Goal: Task Accomplishment & Management: Complete application form

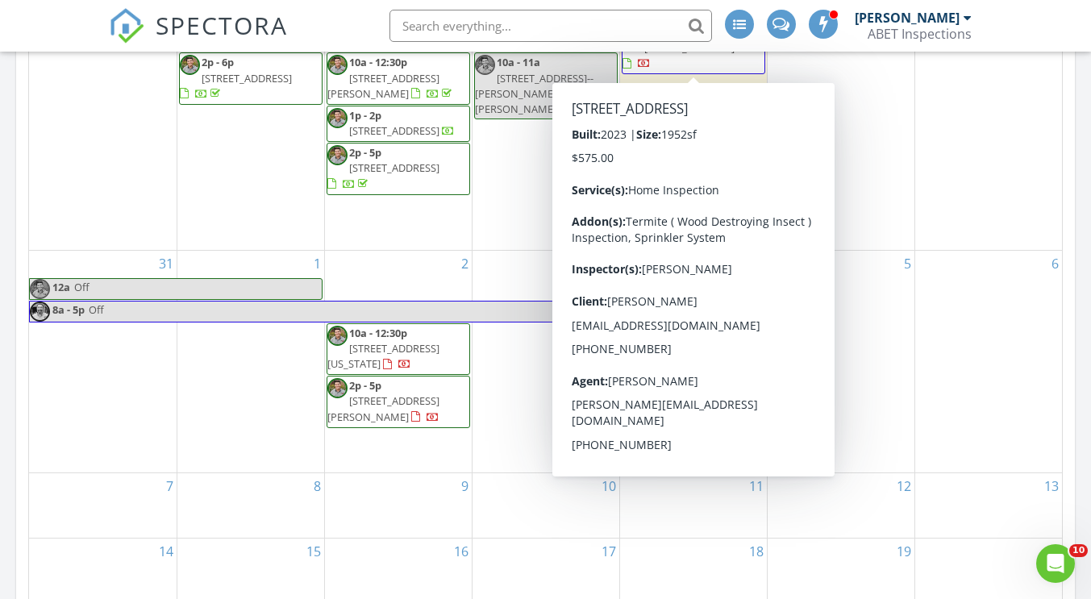
scroll to position [931, 0]
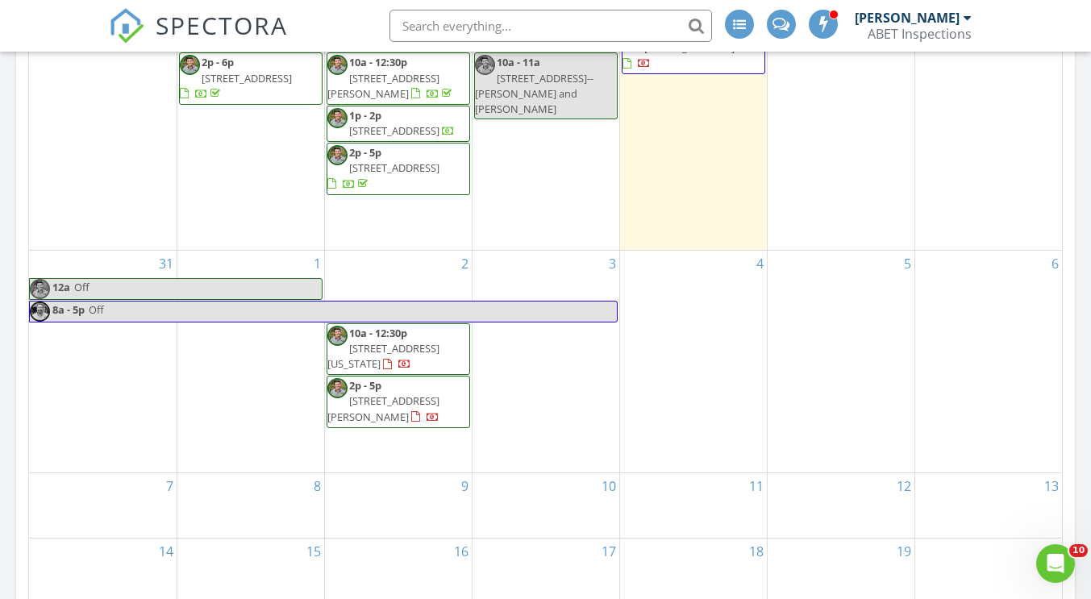
click at [552, 357] on div "3" at bounding box center [546, 362] width 147 height 222
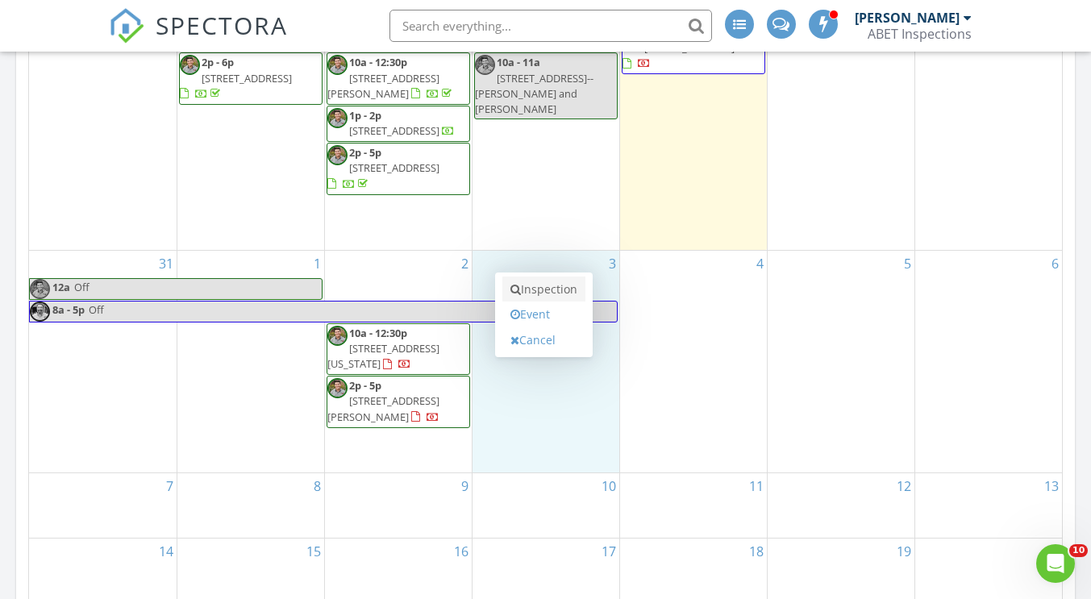
click at [548, 288] on link "Inspection" at bounding box center [543, 290] width 83 height 26
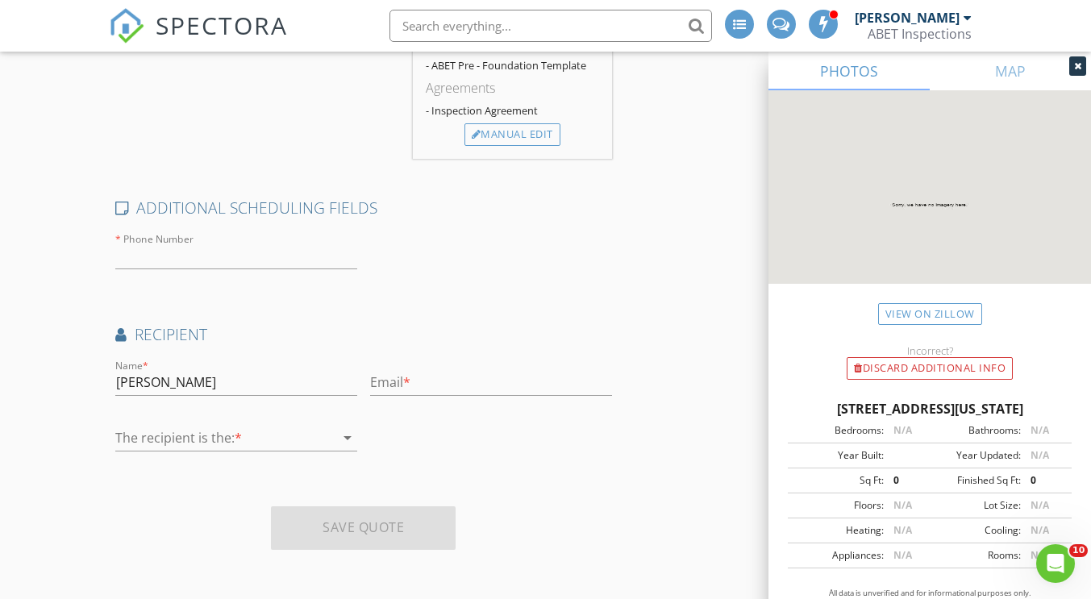
scroll to position [643, 0]
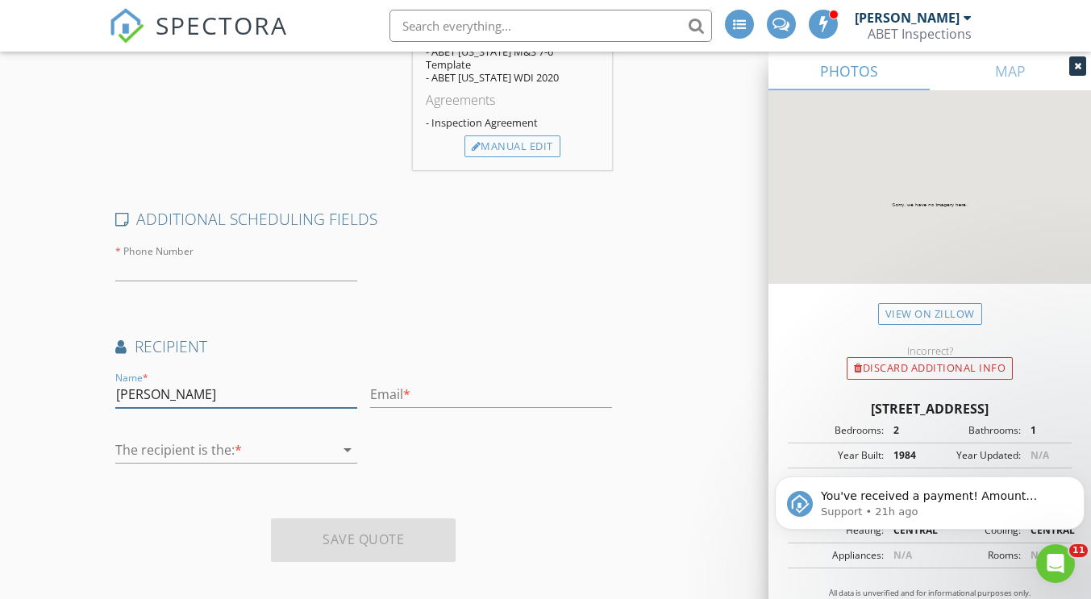
scroll to position [108, 0]
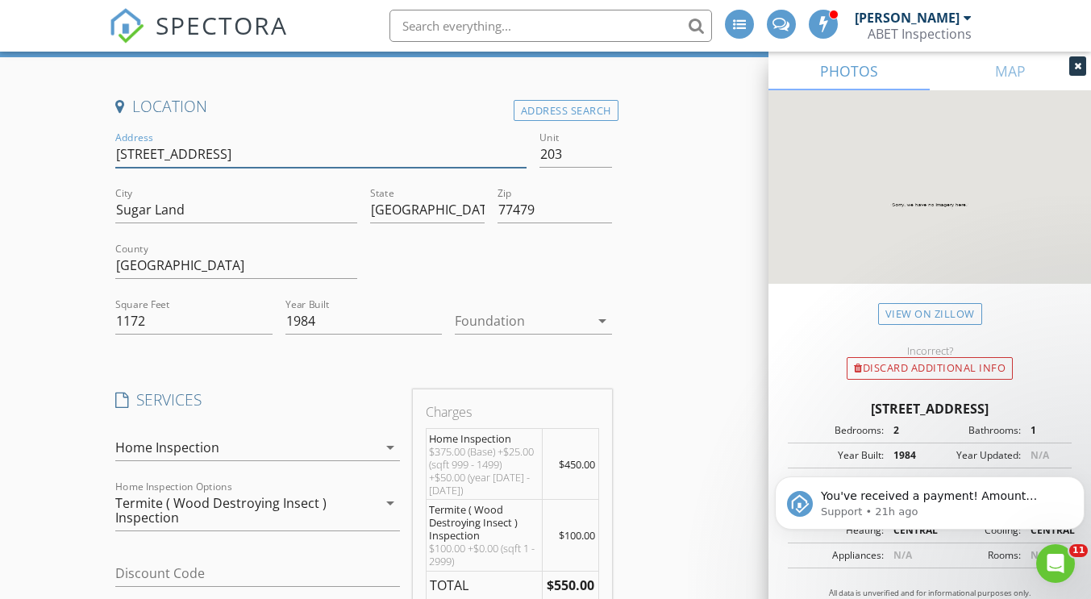
drag, startPoint x: 269, startPoint y: 156, endPoint x: 108, endPoint y: 137, distance: 161.5
drag, startPoint x: 134, startPoint y: 139, endPoint x: 83, endPoint y: 127, distance: 52.2
drag, startPoint x: 258, startPoint y: 156, endPoint x: 118, endPoint y: 145, distance: 140.7
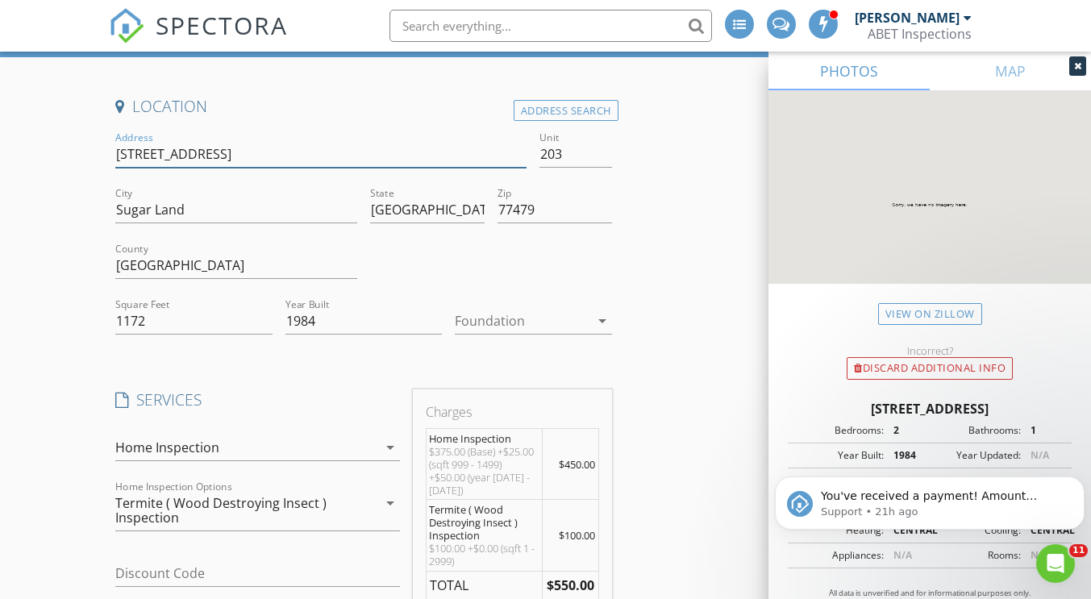
click at [118, 145] on input "[STREET_ADDRESS]" at bounding box center [320, 154] width 411 height 27
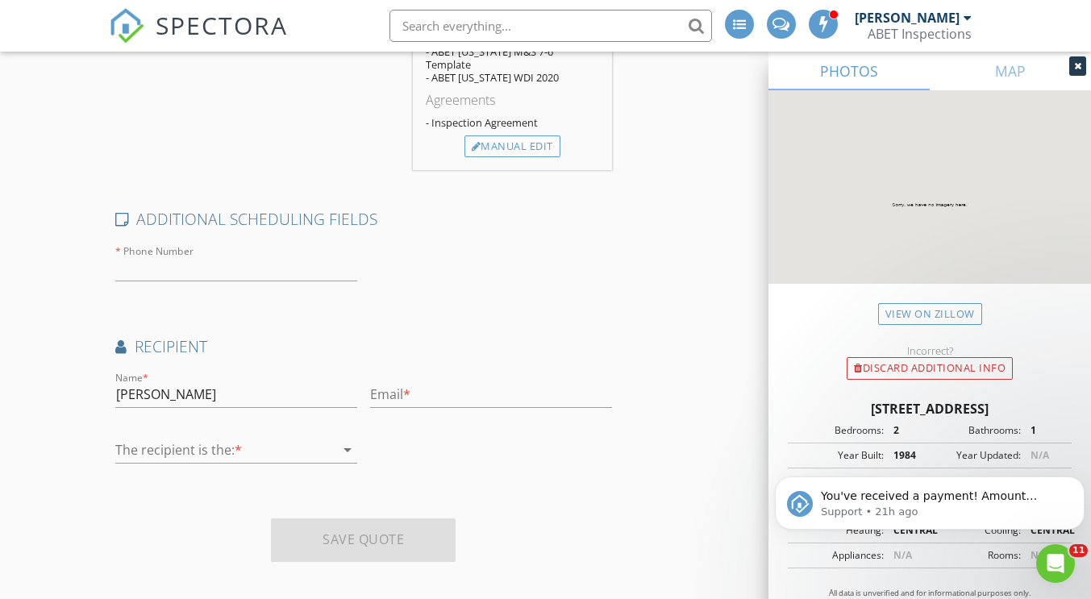
scroll to position [753, 0]
drag, startPoint x: 244, startPoint y: 375, endPoint x: 104, endPoint y: 381, distance: 140.4
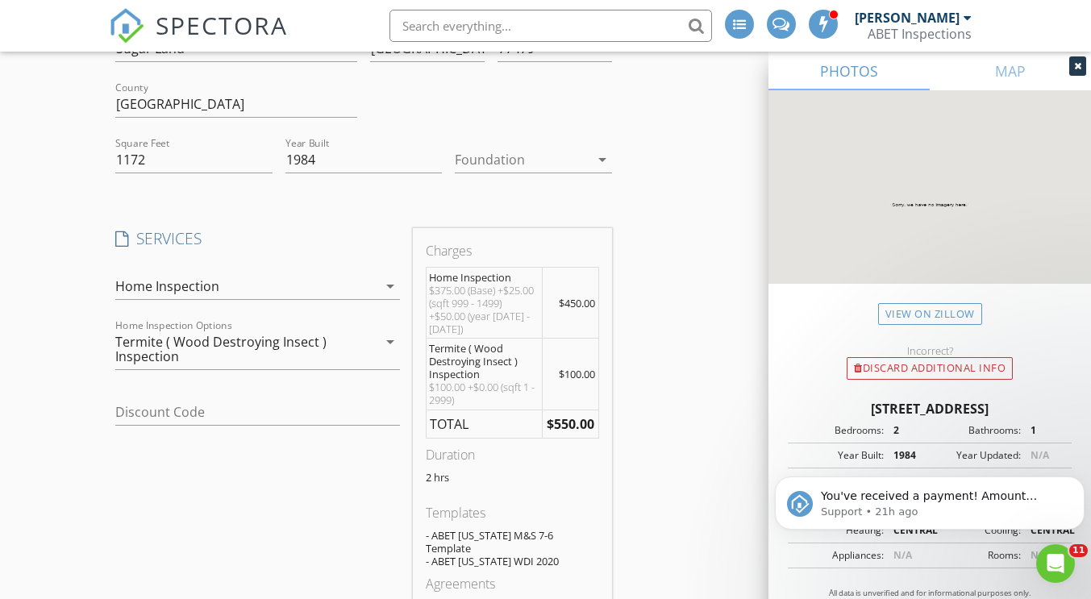
scroll to position [484, 0]
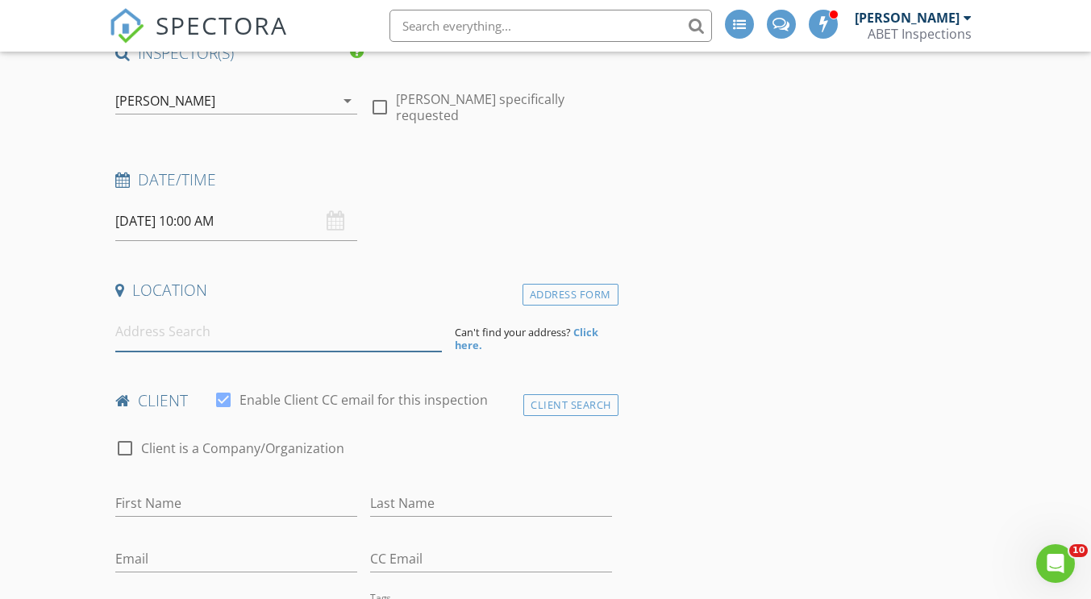
click at [161, 323] on input at bounding box center [278, 332] width 327 height 40
paste input "[STREET_ADDRESS]"
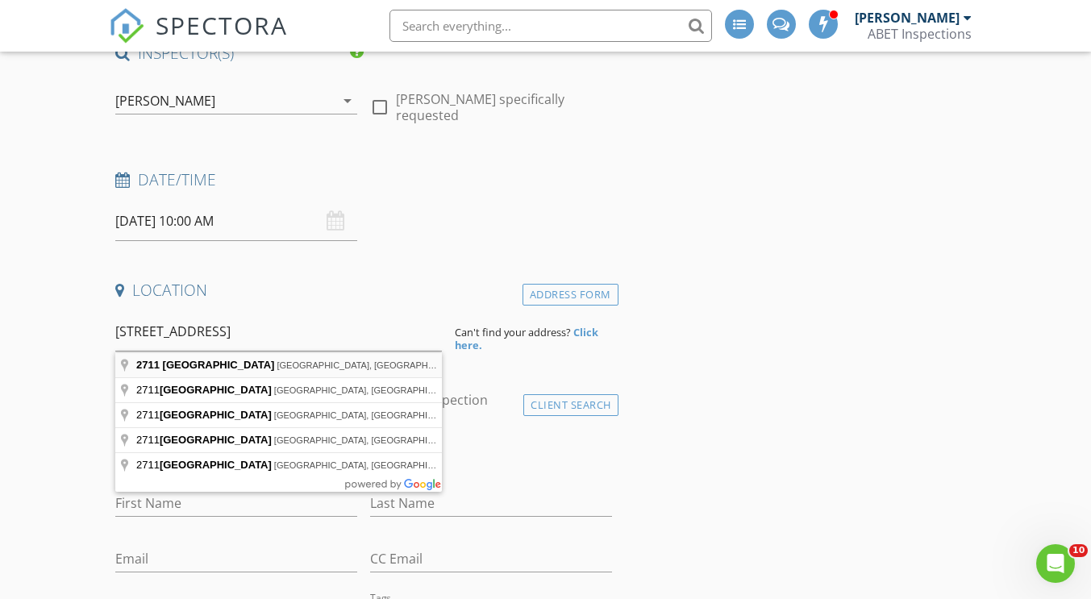
type input "2711 Grants Lake Blvd, Sugar Land, TX, USA"
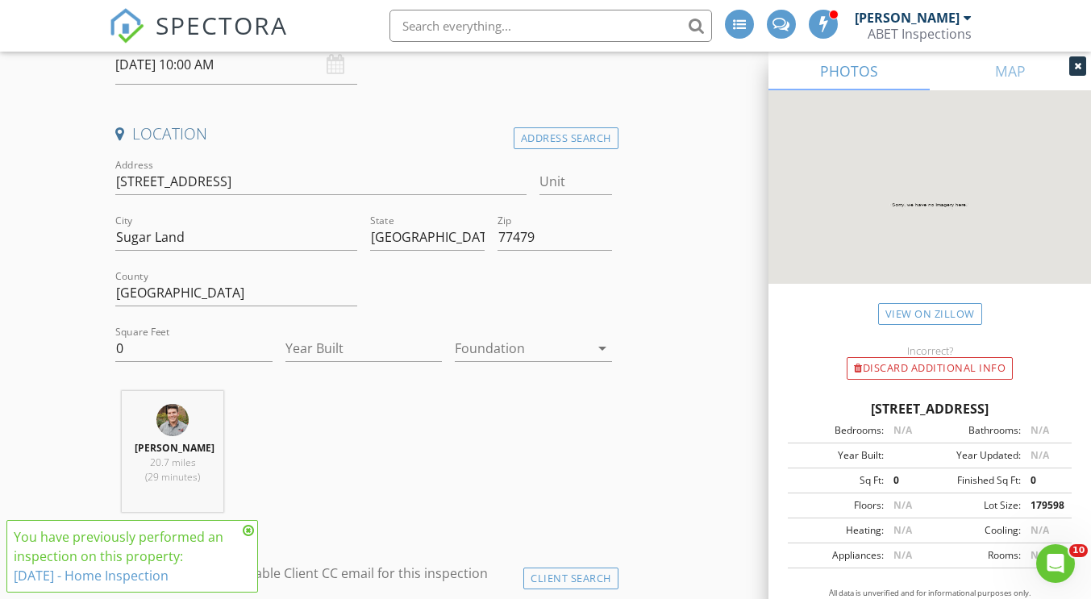
scroll to position [323, 0]
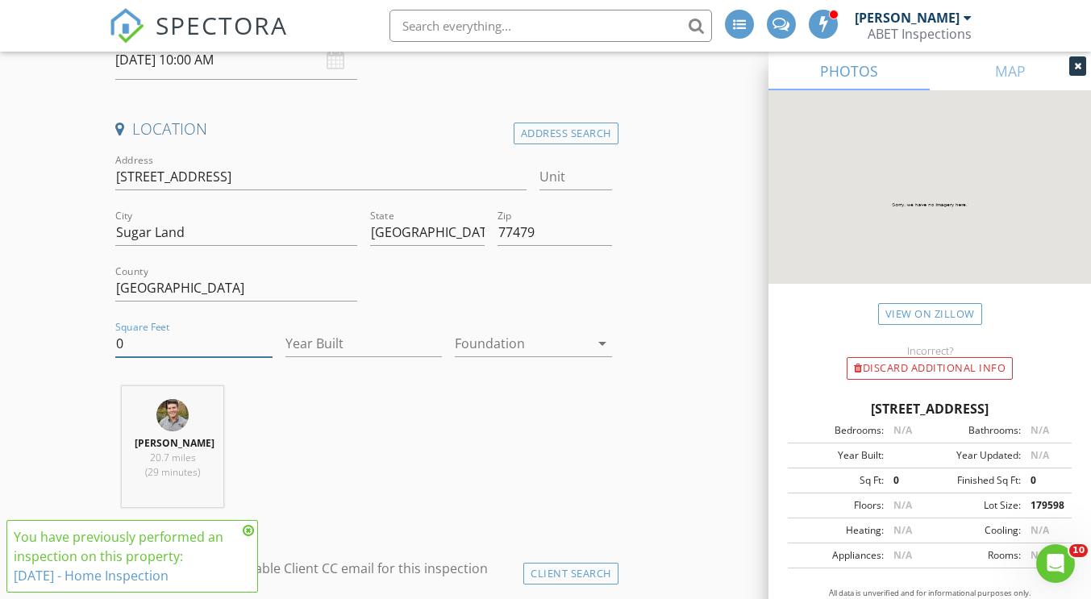
click at [181, 340] on input "0" at bounding box center [193, 344] width 156 height 27
type input "1172"
click at [325, 340] on input "Year Built" at bounding box center [363, 344] width 156 height 27
type input "1984"
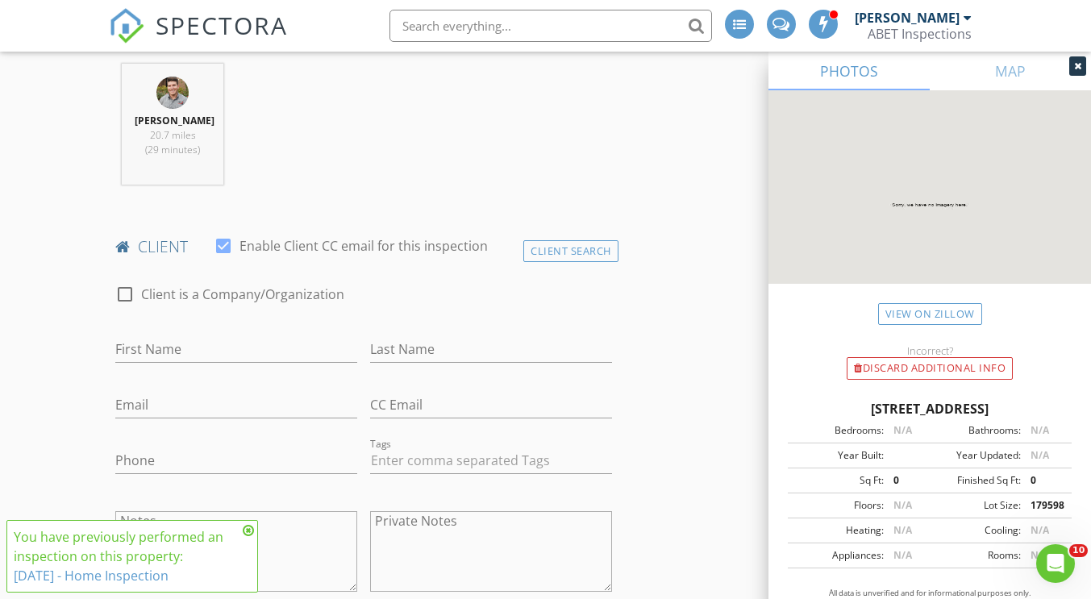
scroll to position [968, 0]
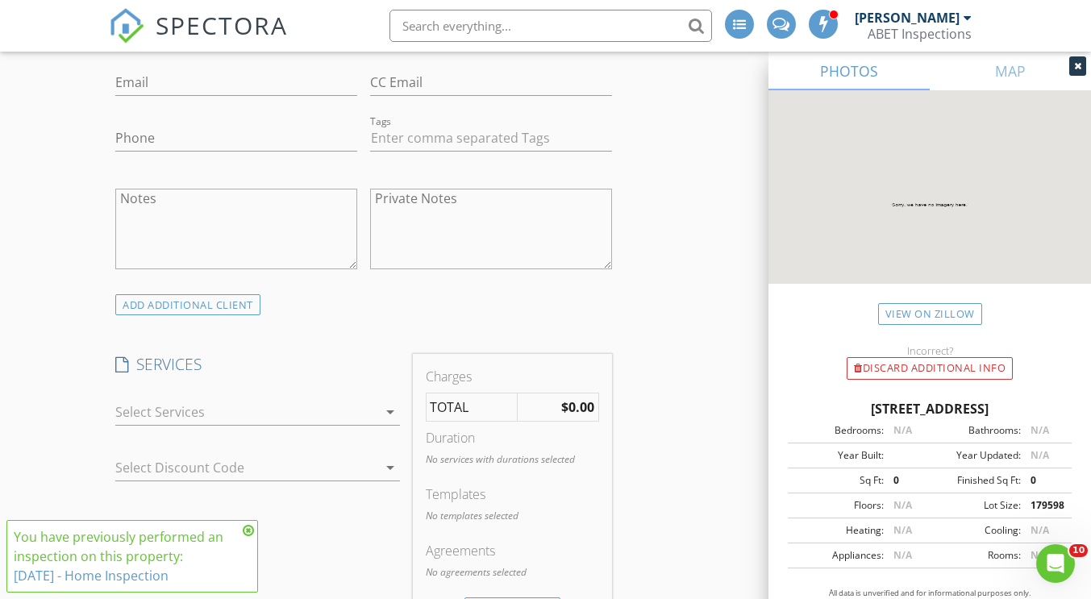
click at [267, 410] on div at bounding box center [245, 412] width 261 height 26
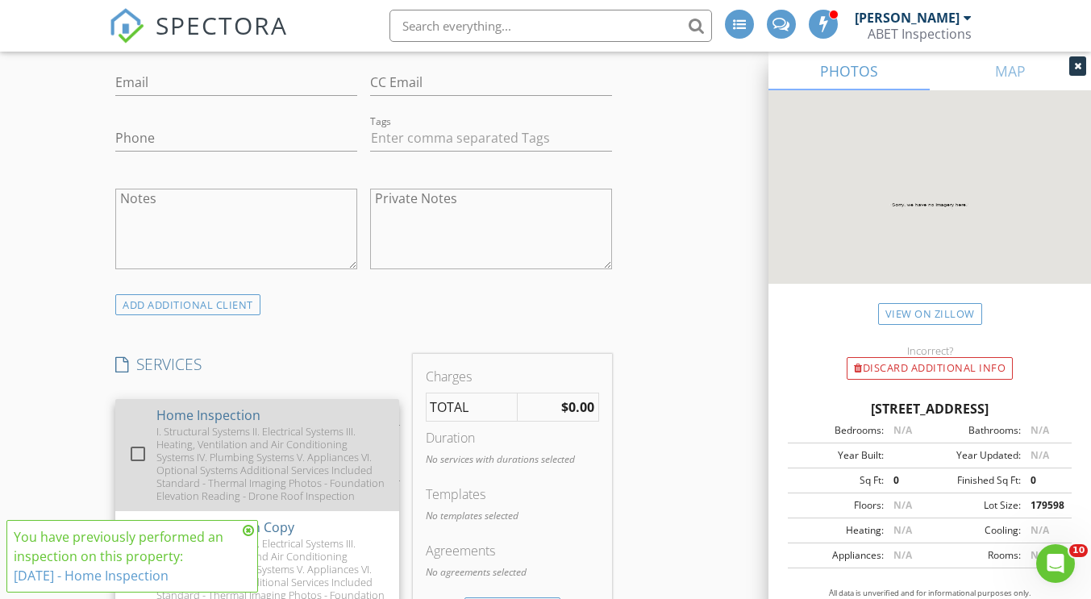
click at [198, 436] on div "I. Structural Systems II. Electrical Systems III. Heating, Ventilation and Air …" at bounding box center [271, 463] width 230 height 77
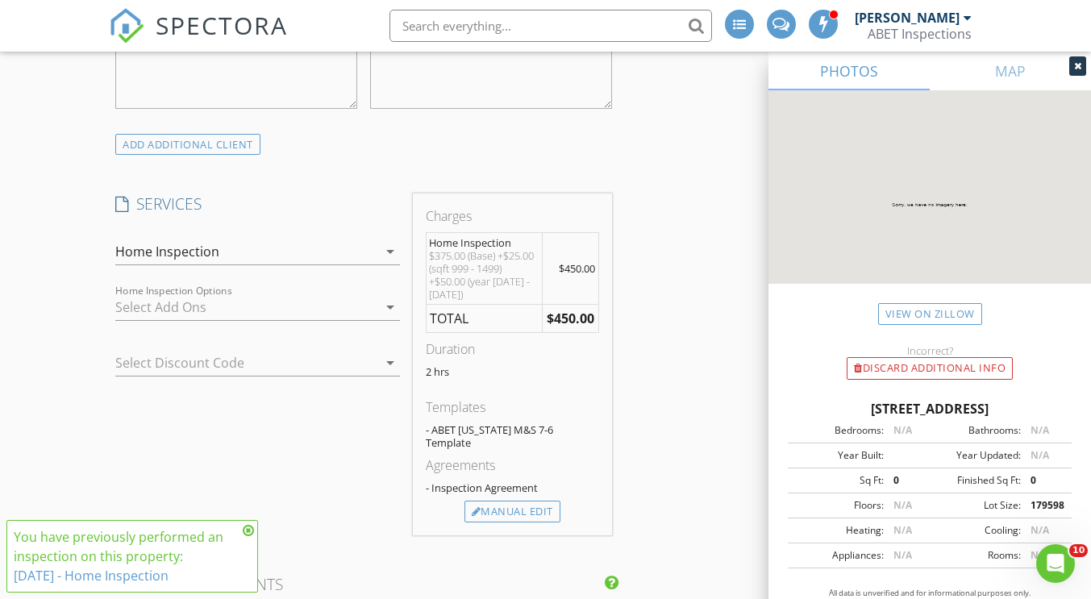
scroll to position [1129, 0]
click at [208, 298] on div at bounding box center [245, 307] width 261 height 26
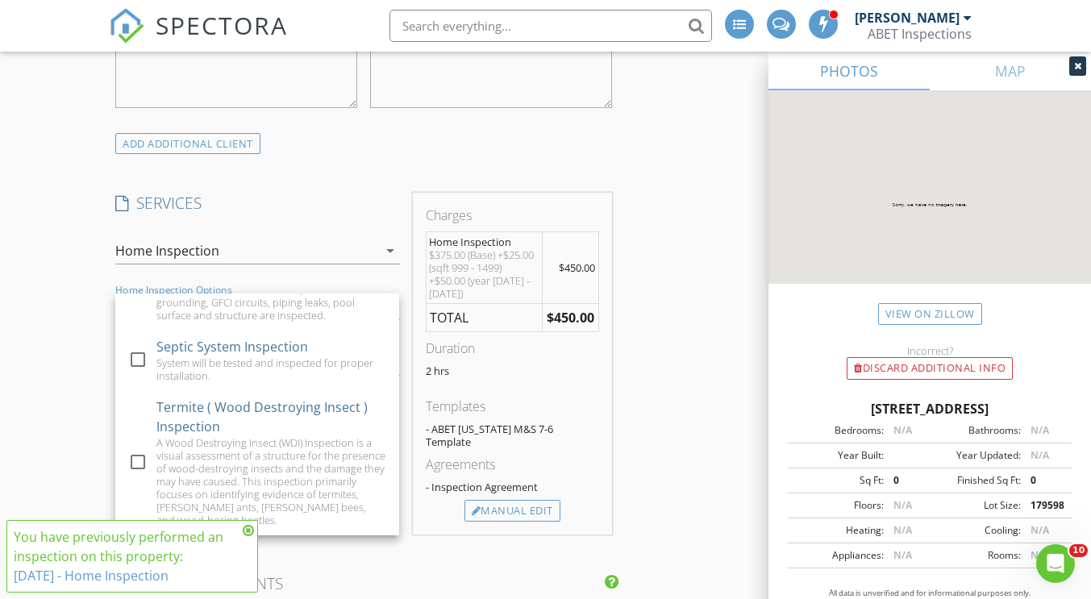
scroll to position [529, 0]
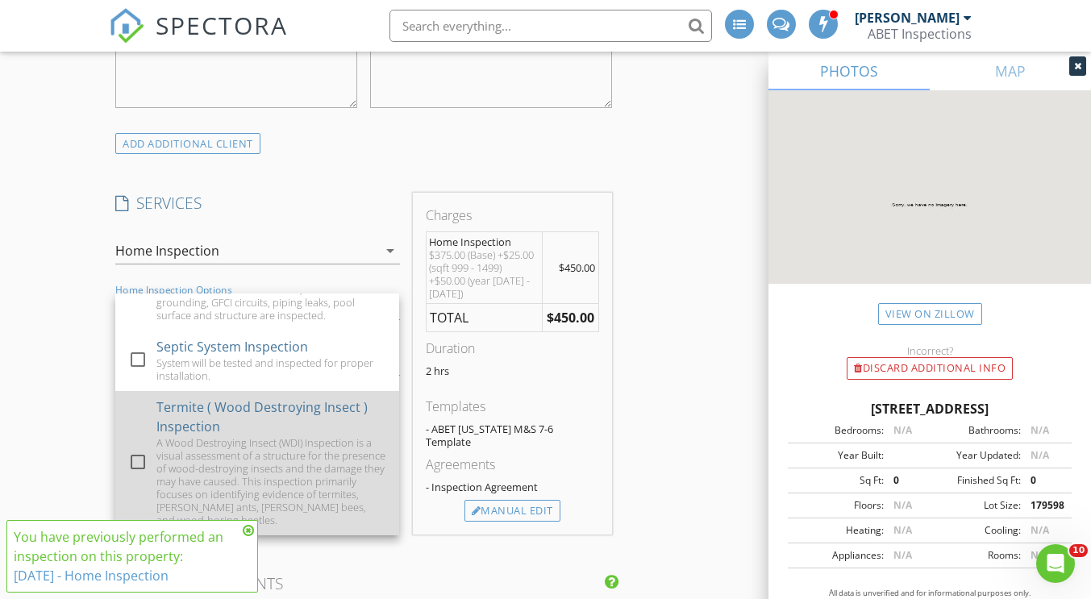
click at [304, 463] on div "A Wood Destroying Insect (WDI) Inspection is a visual assessment of a structure…" at bounding box center [271, 481] width 230 height 90
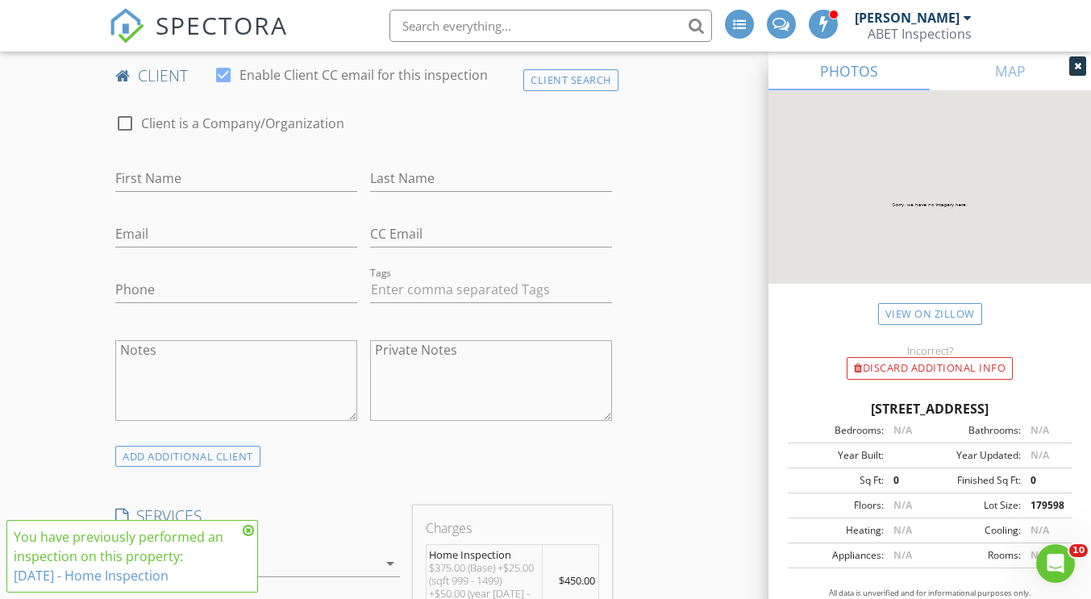
scroll to position [806, 0]
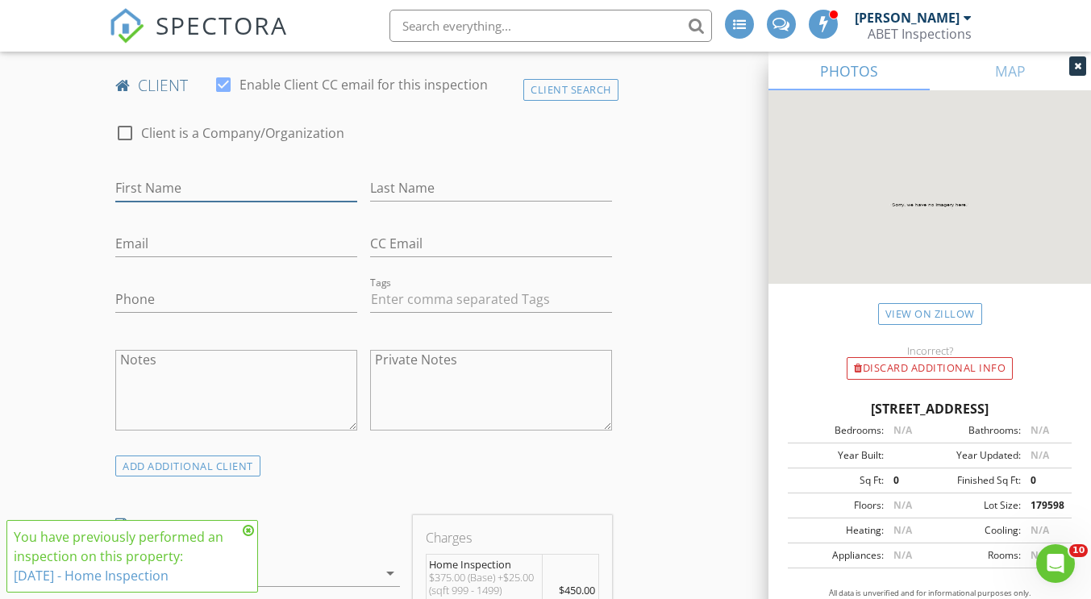
click at [158, 195] on input "First Name" at bounding box center [236, 188] width 242 height 27
paste input "Andrew Brash"
type input "Andrew Brash"
click at [494, 187] on input "Last Name" at bounding box center [491, 188] width 242 height 27
type input "Brash"
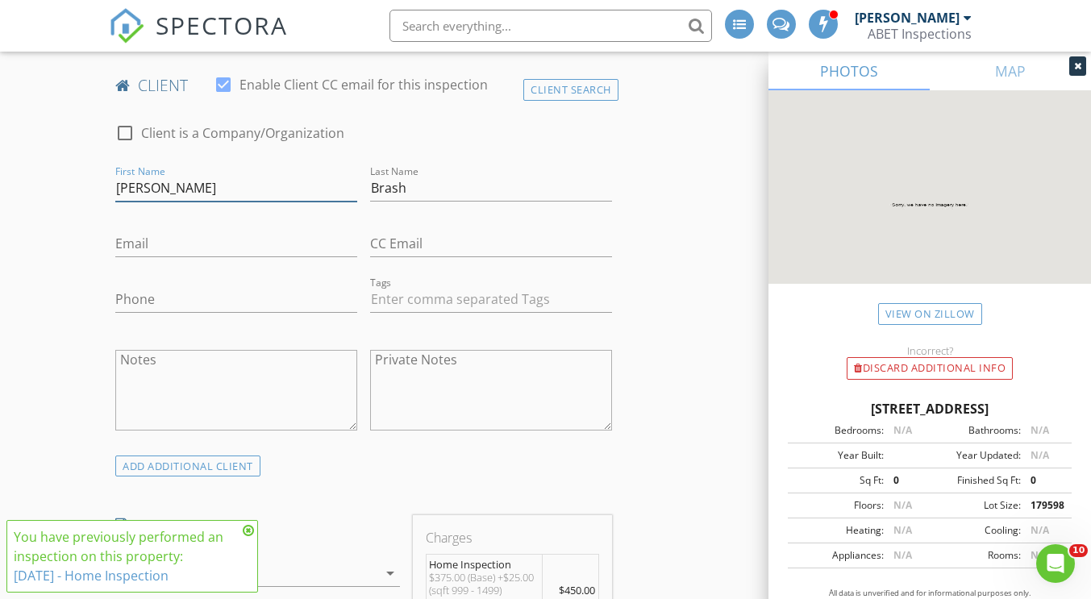
click at [235, 197] on input "Andrew Brash" at bounding box center [236, 188] width 242 height 27
type input "Andrew"
click at [214, 287] on input "Phone" at bounding box center [236, 299] width 242 height 27
type input "281-851-4552"
click at [199, 249] on input "Email" at bounding box center [236, 244] width 242 height 27
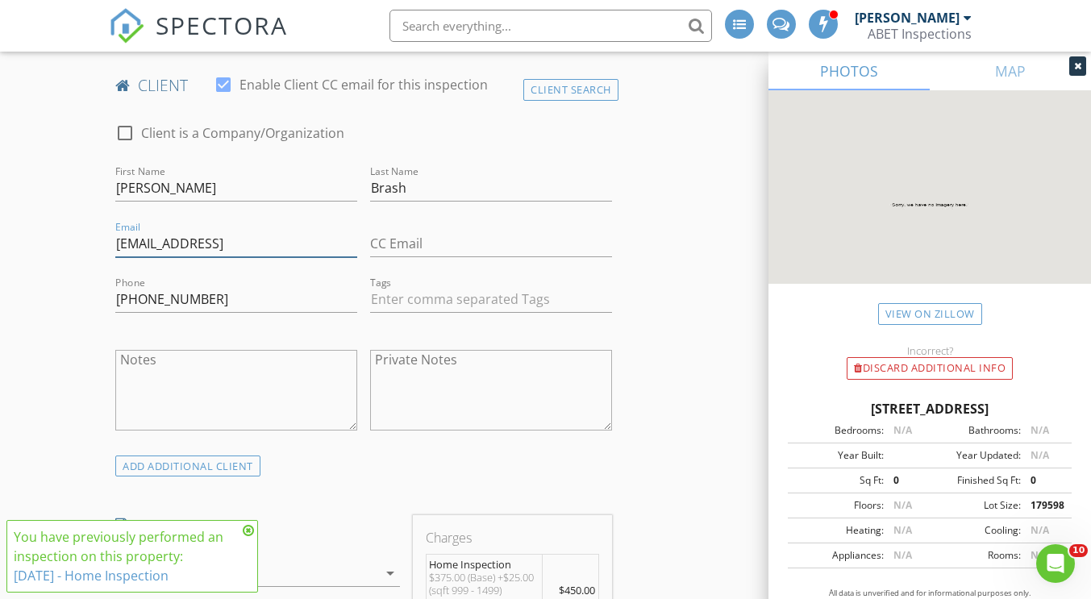
click at [127, 245] on input "asbrash@gmail" at bounding box center [236, 244] width 242 height 27
click at [238, 252] on input "afbrash@gmail" at bounding box center [236, 244] width 242 height 27
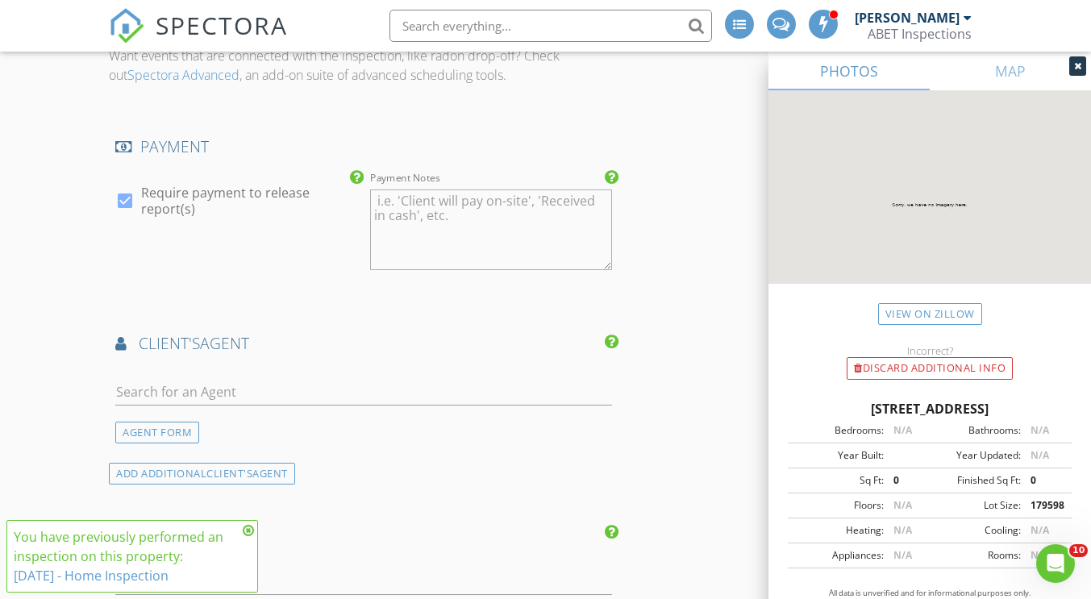
scroll to position [1774, 0]
type input "afbrash@gmail.com"
click at [173, 378] on input "text" at bounding box center [363, 391] width 496 height 27
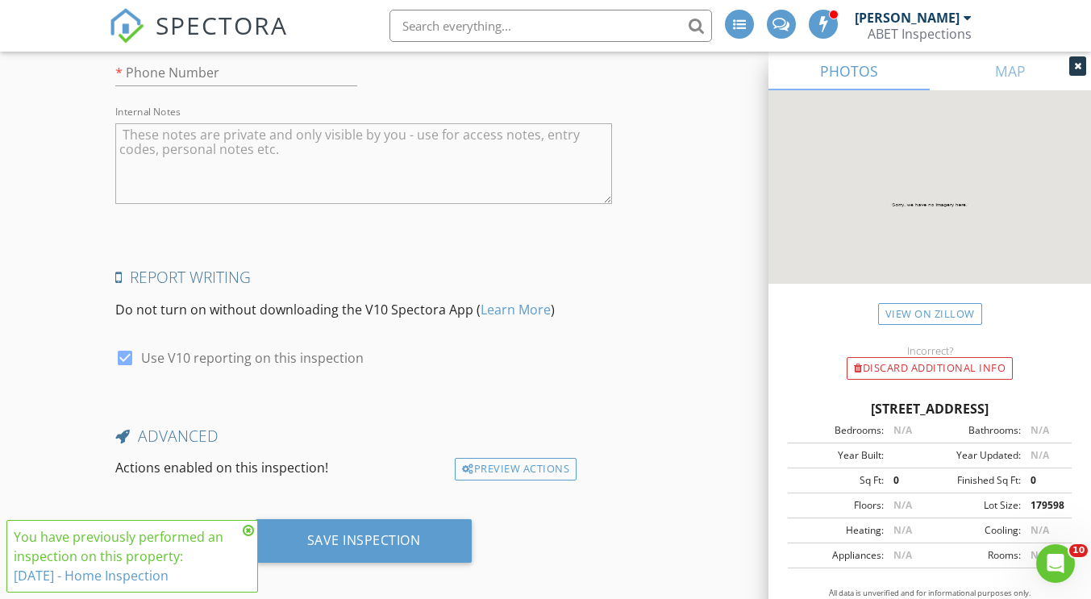
scroll to position [2654, 0]
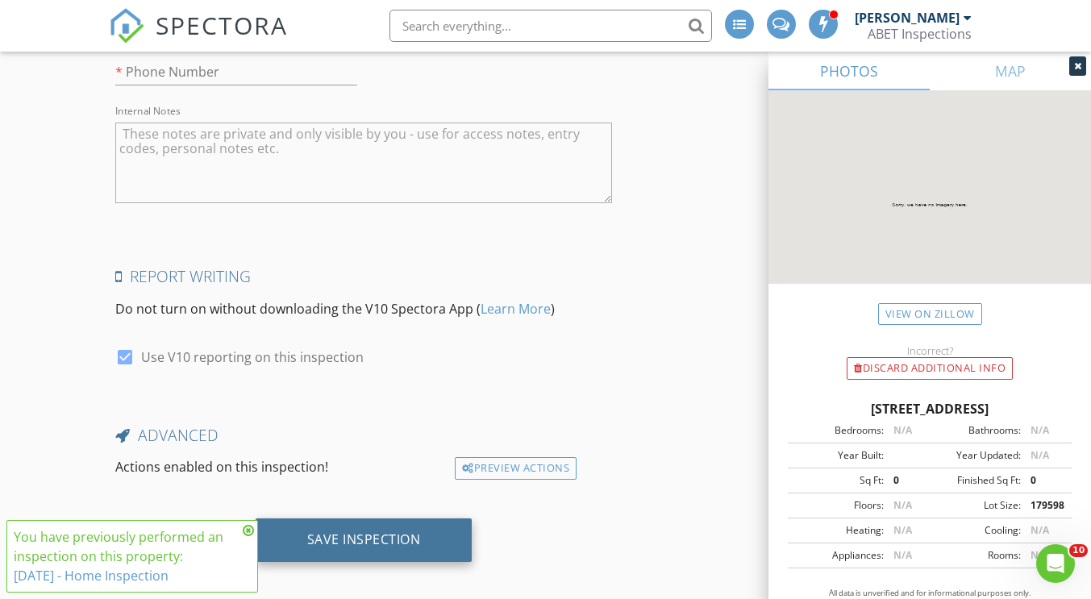
click at [355, 518] on div "Save Inspection" at bounding box center [364, 540] width 217 height 44
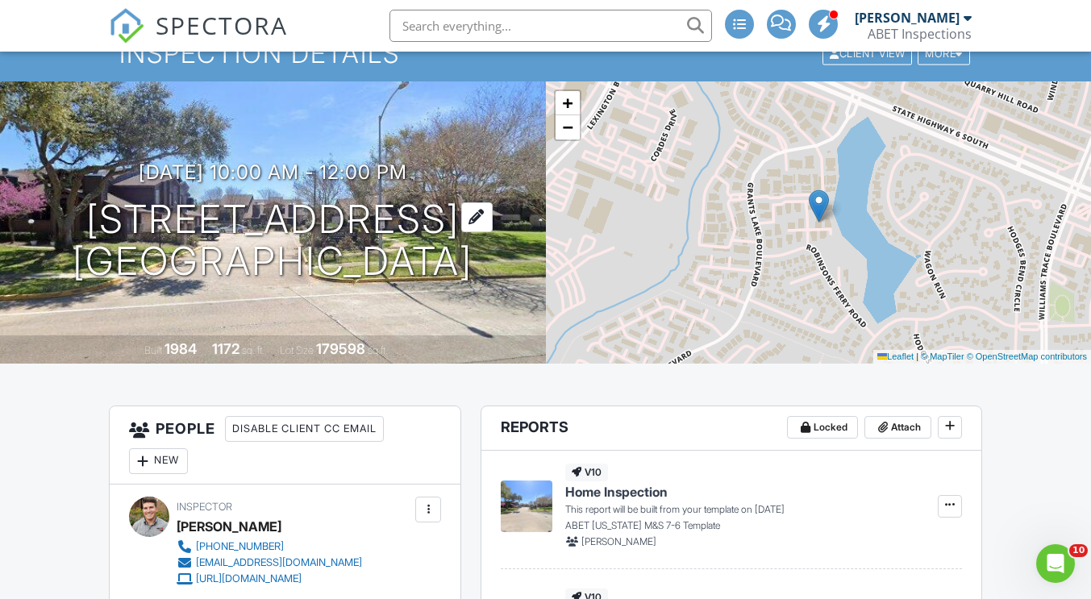
click at [426, 235] on h1 "2711 Grants Lake Blvd Sugar Land, TX 77479" at bounding box center [273, 240] width 400 height 85
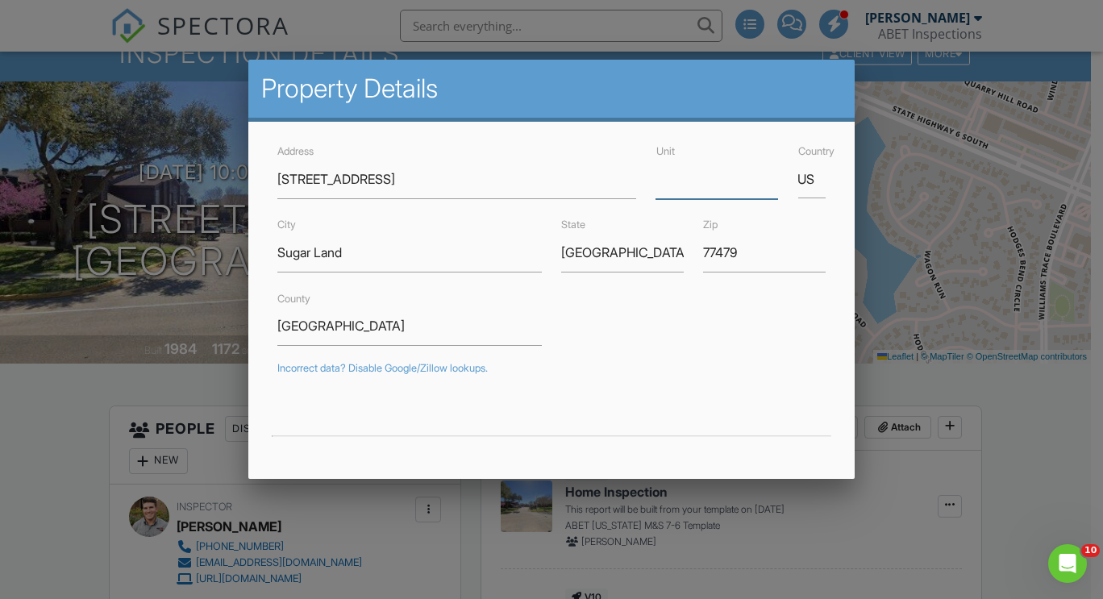
click at [661, 185] on input "Unit" at bounding box center [717, 180] width 123 height 40
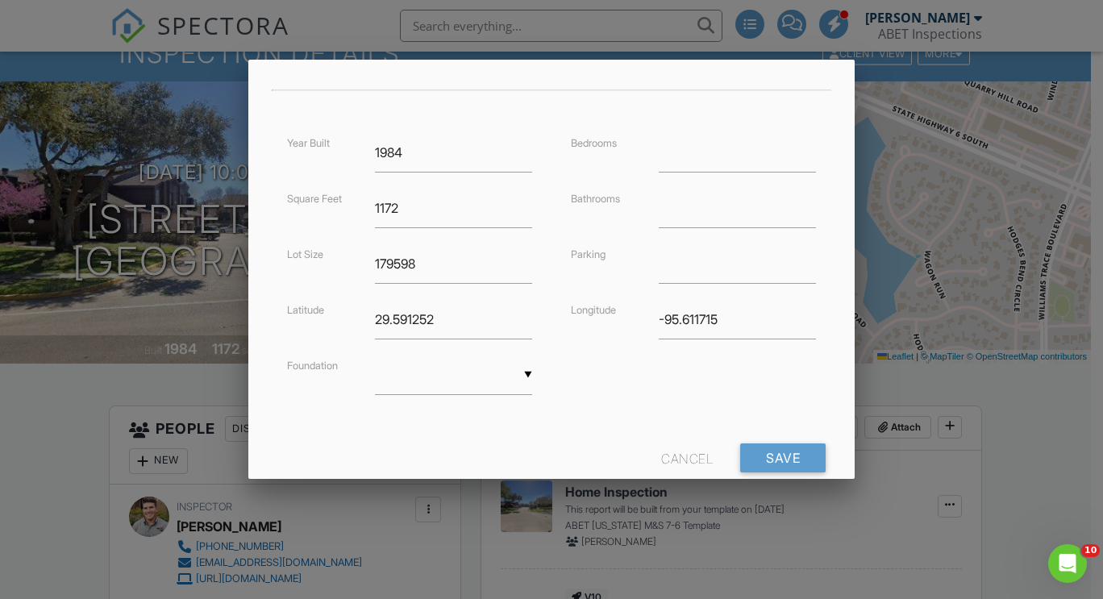
scroll to position [386, 0]
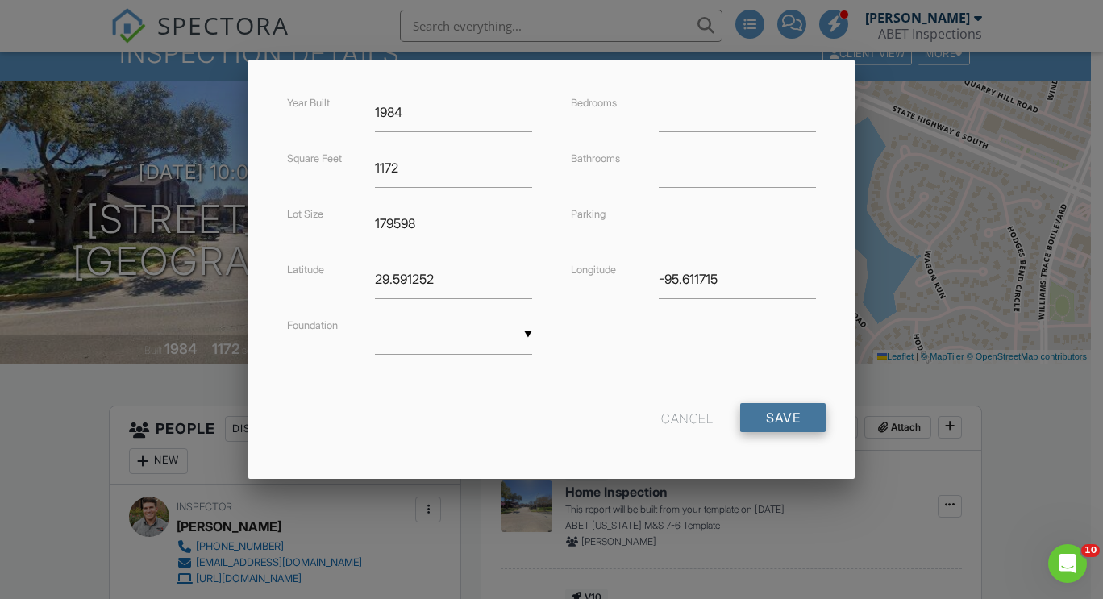
type input "203"
click at [772, 423] on input "Save" at bounding box center [782, 417] width 85 height 29
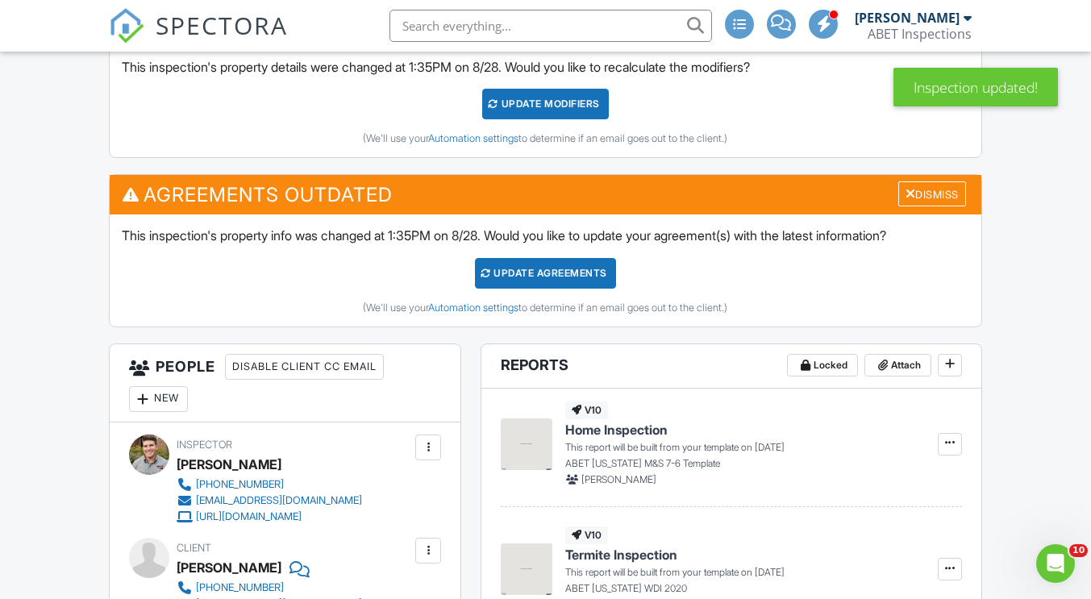
scroll to position [323, 0]
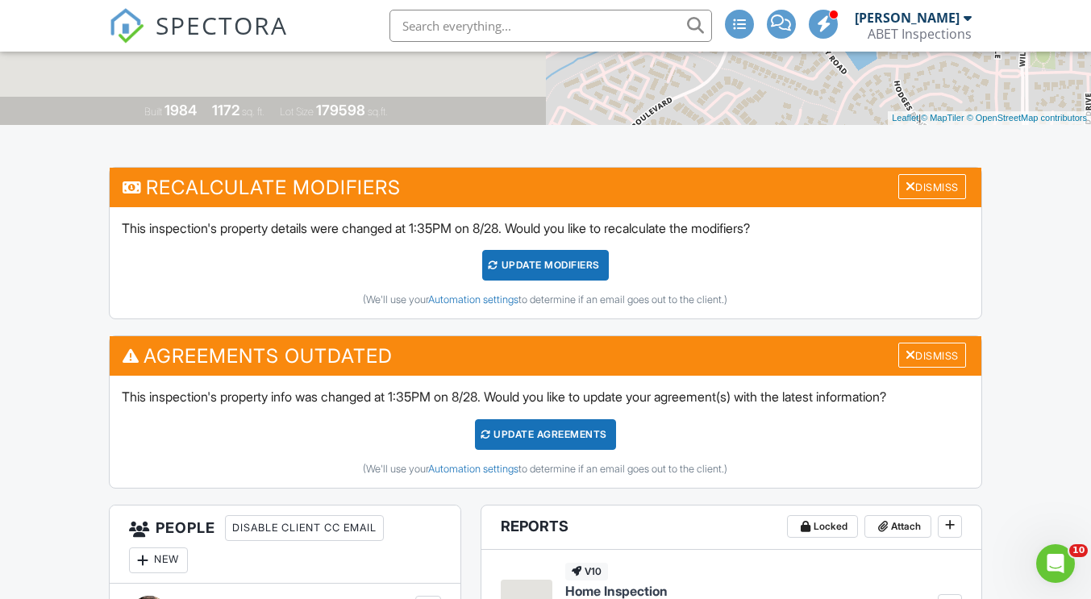
click at [577, 272] on div "UPDATE Modifiers" at bounding box center [545, 265] width 127 height 31
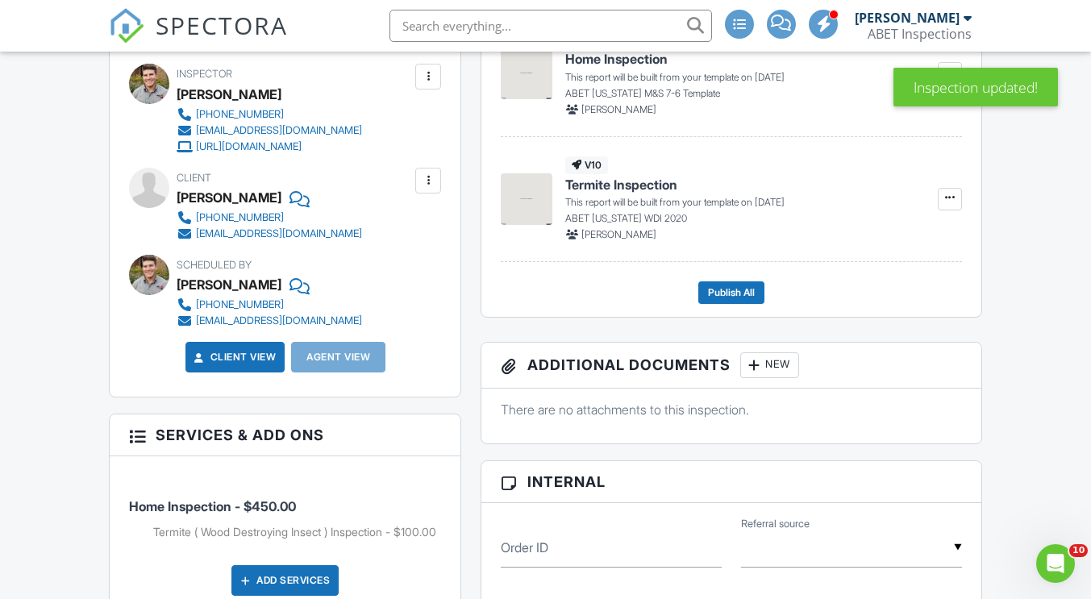
scroll to position [415, 0]
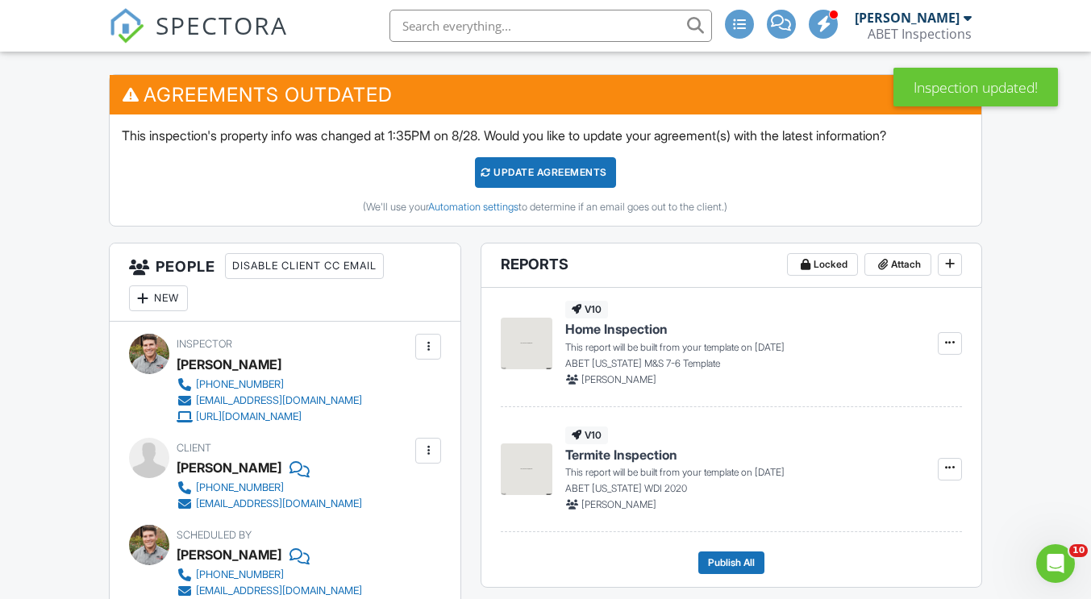
click at [539, 174] on div "Update Agreements" at bounding box center [545, 172] width 141 height 31
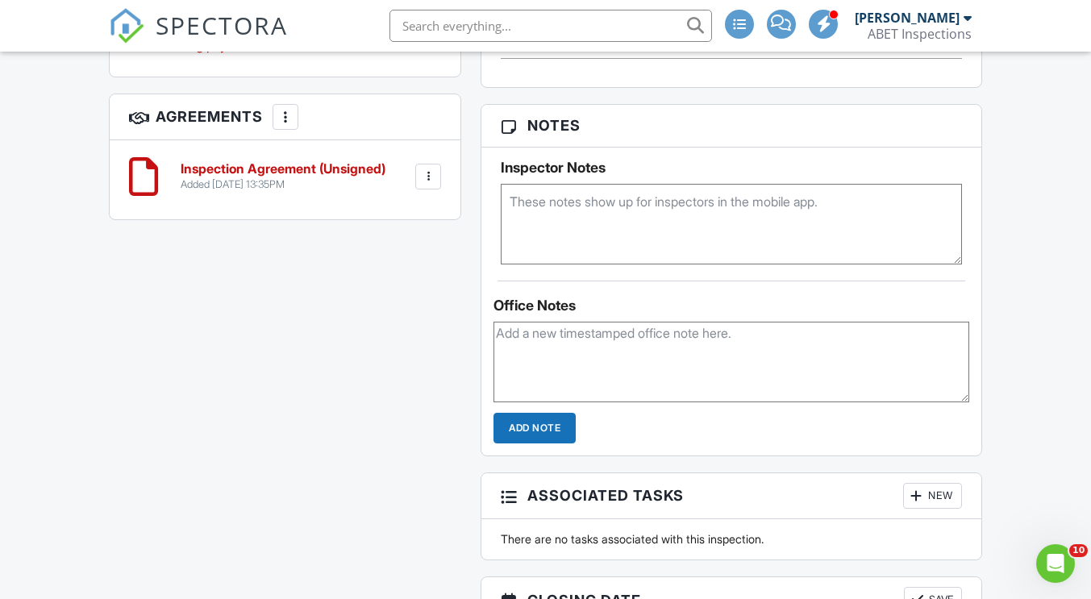
scroll to position [1313, 0]
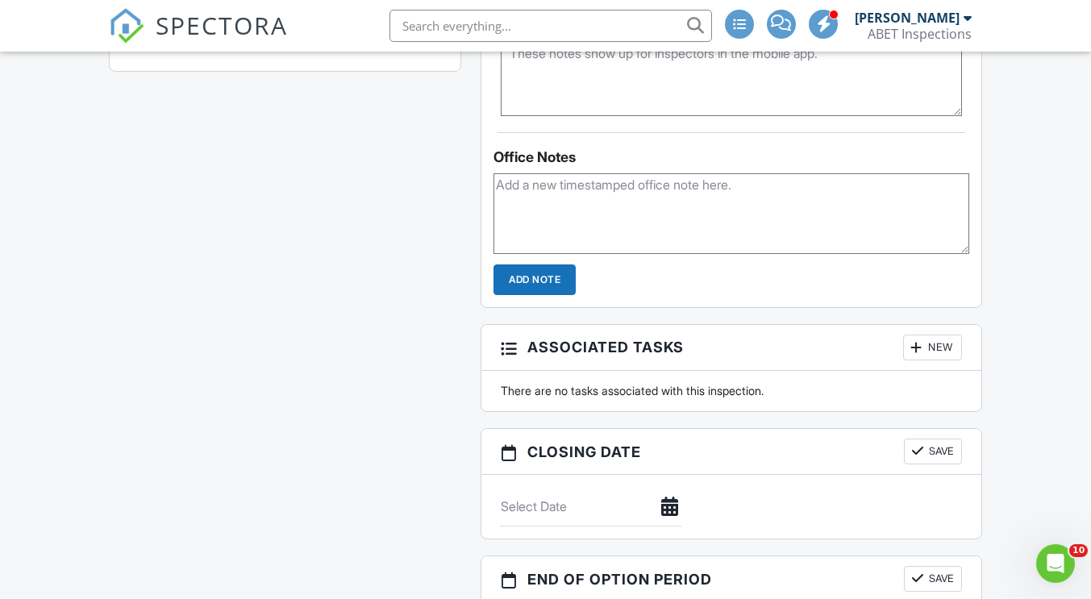
click at [598, 239] on textarea at bounding box center [731, 213] width 475 height 81
type textarea "Scheduled with Showing Smart for Austin."
click at [550, 281] on input "Add Note" at bounding box center [535, 279] width 82 height 31
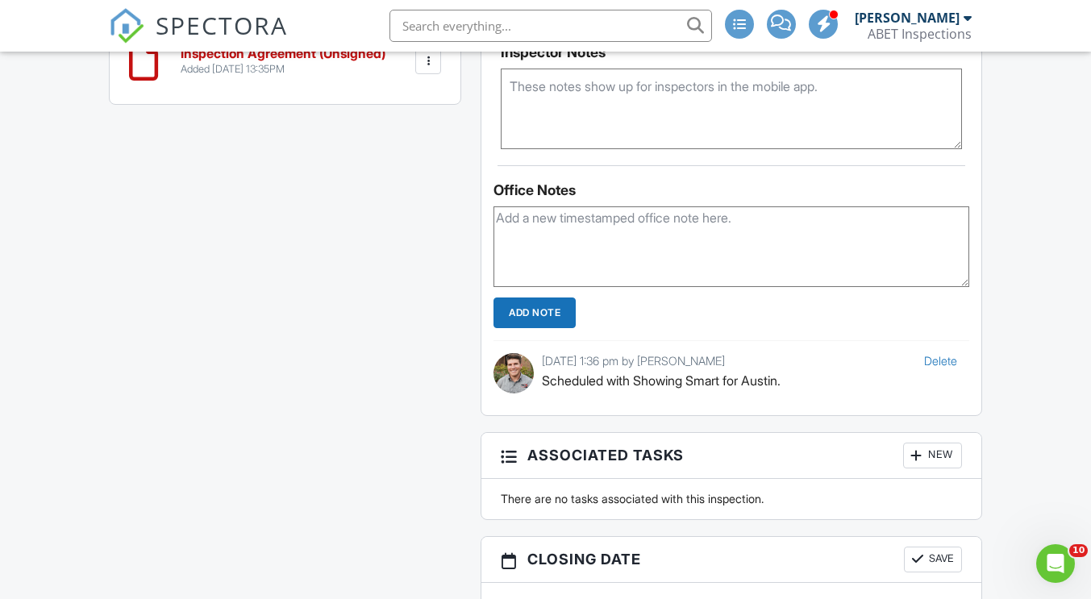
scroll to position [1118, 0]
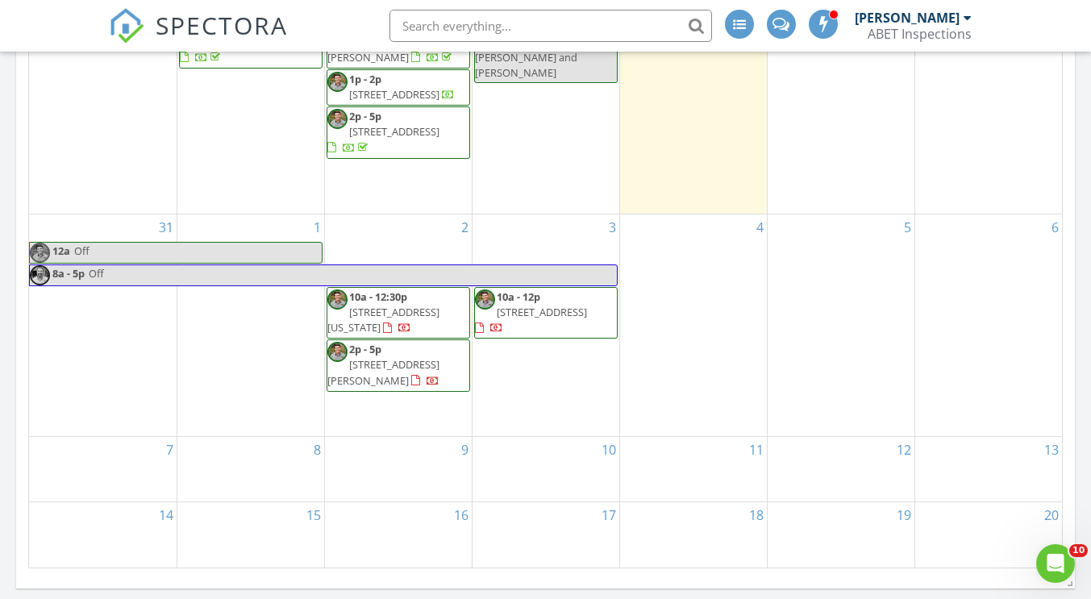
scroll to position [968, 0]
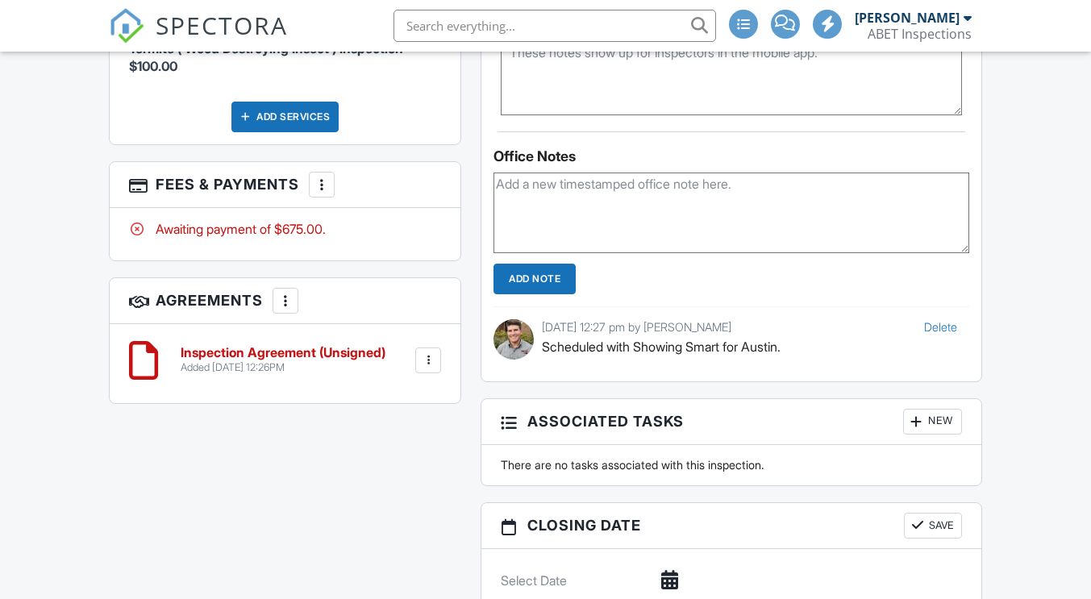
click at [602, 115] on textarea at bounding box center [731, 75] width 460 height 81
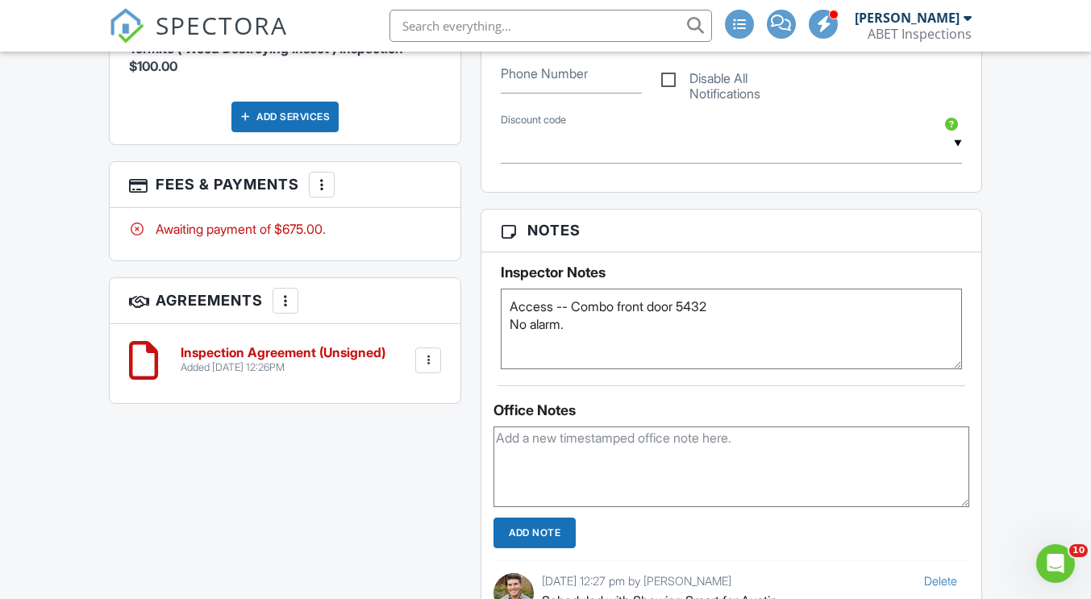
click at [764, 415] on div "Office Notes" at bounding box center [731, 410] width 475 height 16
click at [742, 309] on textarea "Access -- Combo front door 5432 No alarm." at bounding box center [731, 329] width 460 height 81
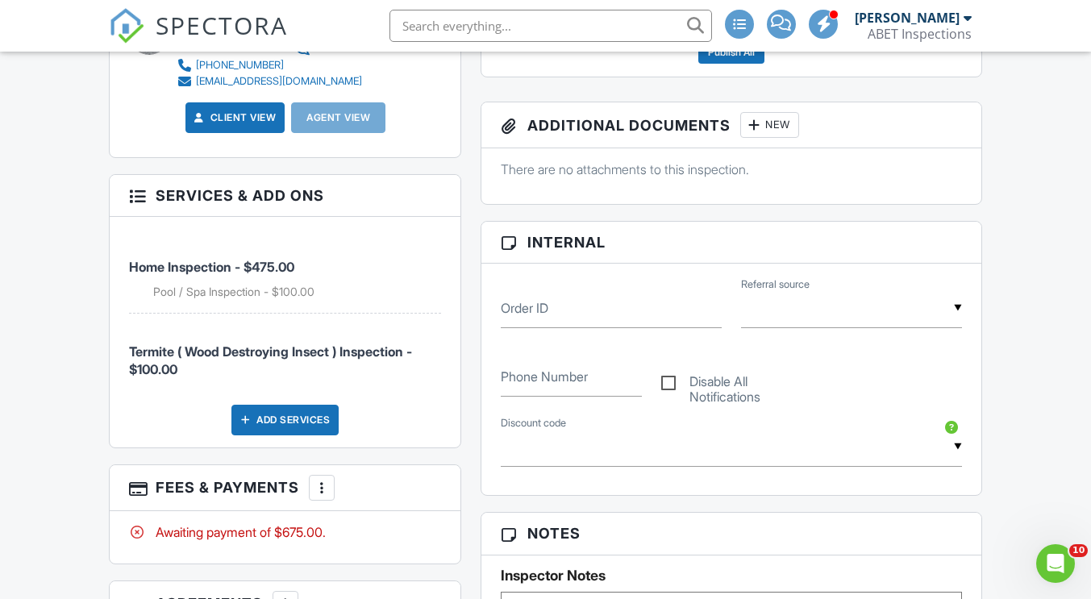
scroll to position [737, 0]
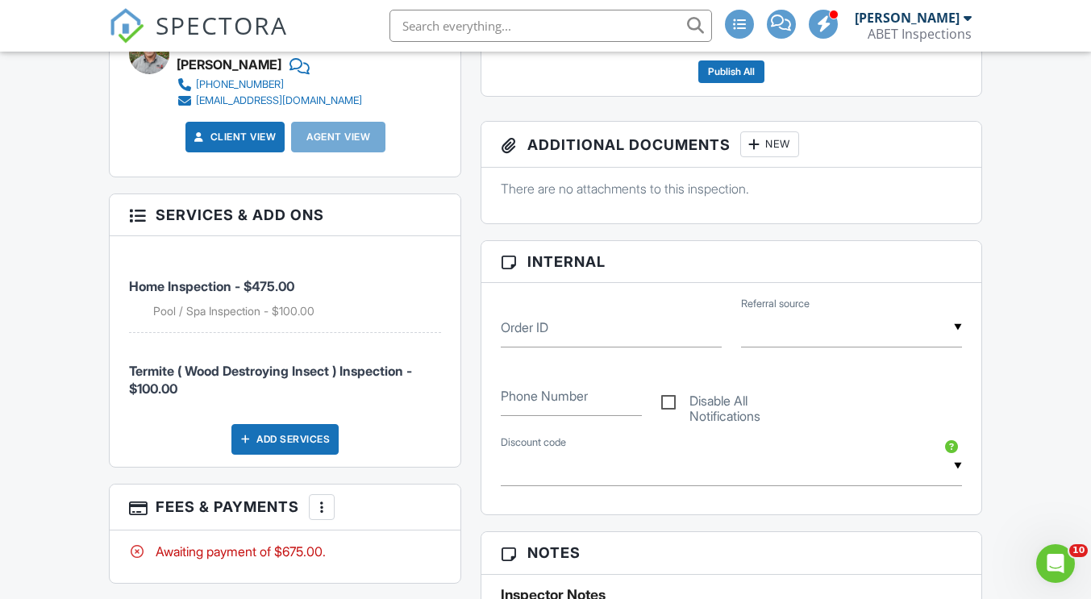
type textarea "Access -- Combo front door 5432. No alarm."
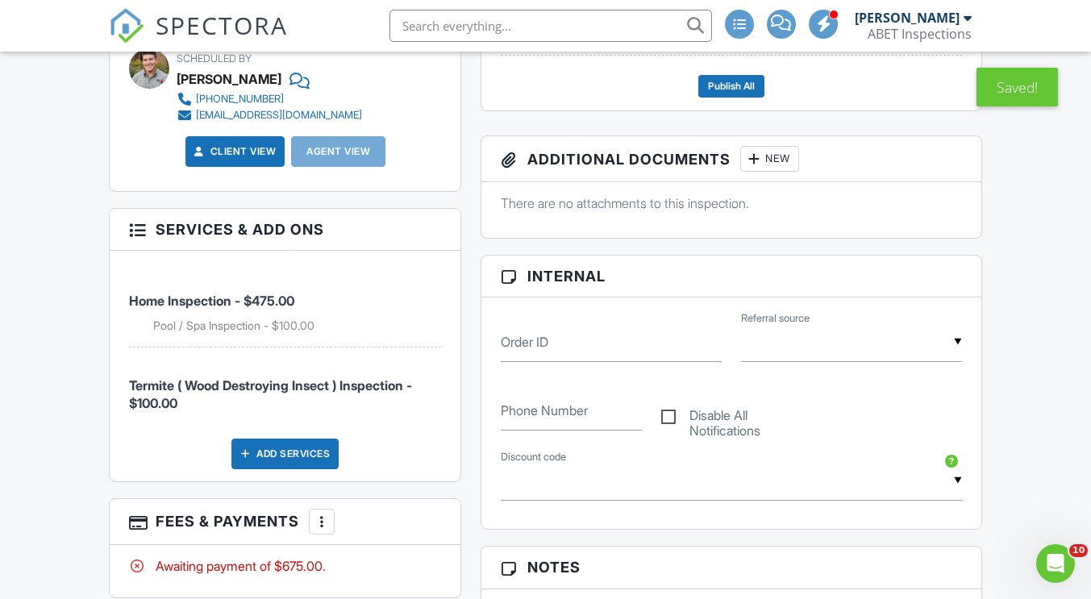
scroll to position [576, 0]
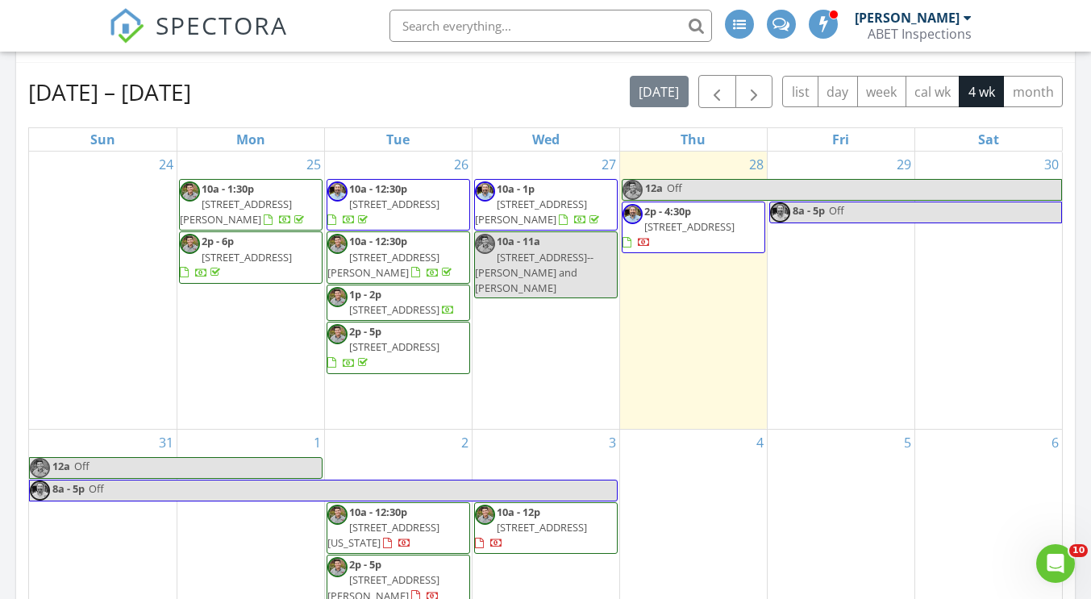
scroll to position [1075, 0]
